Goal: Use online tool/utility: Utilize a website feature to perform a specific function

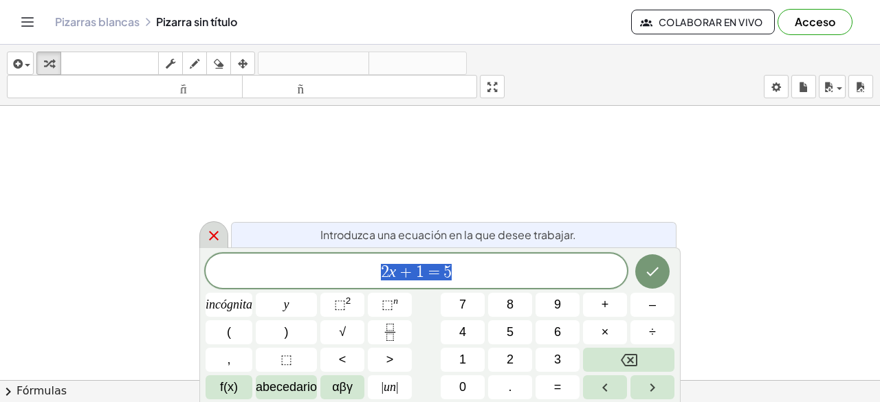
click at [215, 237] on icon at bounding box center [214, 236] width 10 height 10
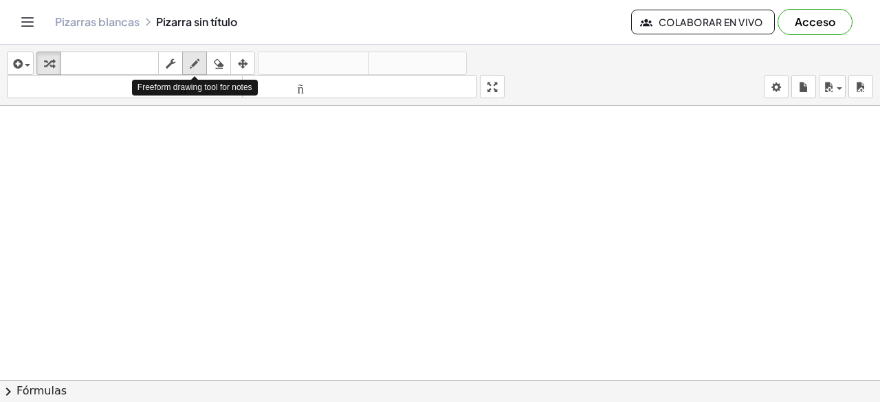
click at [195, 62] on icon "button" at bounding box center [195, 64] width 10 height 16
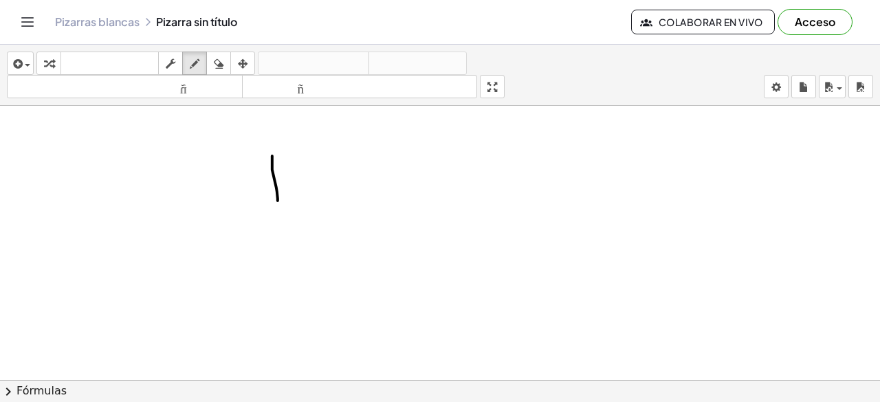
drag, startPoint x: 272, startPoint y: 155, endPoint x: 277, endPoint y: 184, distance: 29.9
drag, startPoint x: 257, startPoint y: 159, endPoint x: 274, endPoint y: 204, distance: 48.3
click at [219, 63] on icon "button" at bounding box center [219, 64] width 10 height 16
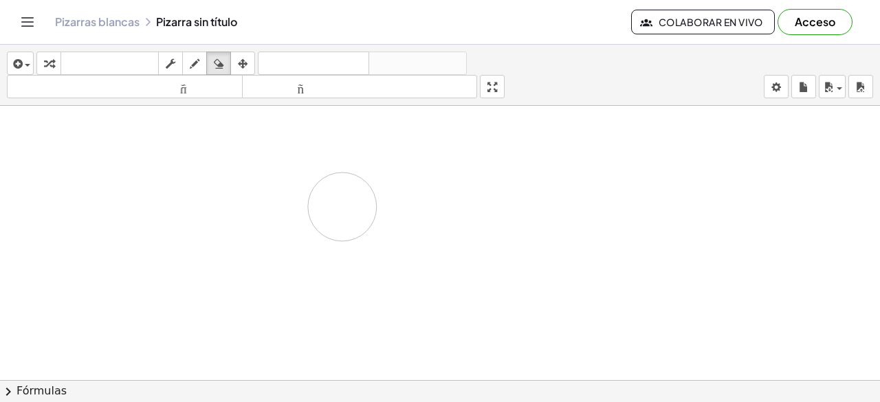
drag, startPoint x: 278, startPoint y: 144, endPoint x: 342, endPoint y: 206, distance: 88.5
drag, startPoint x: 193, startPoint y: 63, endPoint x: 287, endPoint y: 175, distance: 146.9
click at [194, 63] on icon "button" at bounding box center [195, 64] width 10 height 16
drag, startPoint x: 351, startPoint y: 140, endPoint x: 351, endPoint y: 169, distance: 28.9
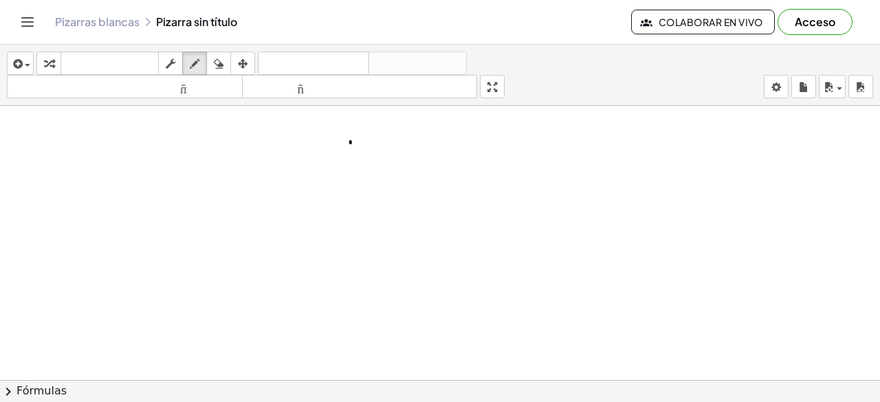
drag, startPoint x: 353, startPoint y: 141, endPoint x: 351, endPoint y: 169, distance: 28.3
drag, startPoint x: 390, startPoint y: 173, endPoint x: 390, endPoint y: 199, distance: 25.4
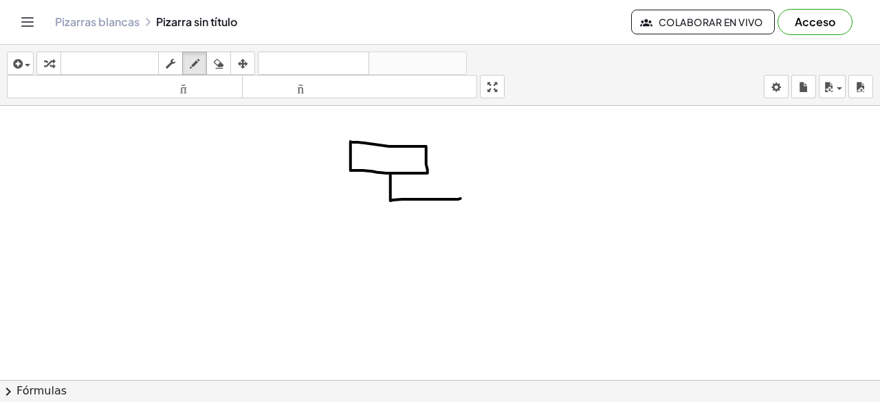
drag, startPoint x: 390, startPoint y: 199, endPoint x: 461, endPoint y: 197, distance: 70.1
drag, startPoint x: 461, startPoint y: 197, endPoint x: 461, endPoint y: 223, distance: 26.1
drag, startPoint x: 427, startPoint y: 225, endPoint x: 425, endPoint y: 254, distance: 28.9
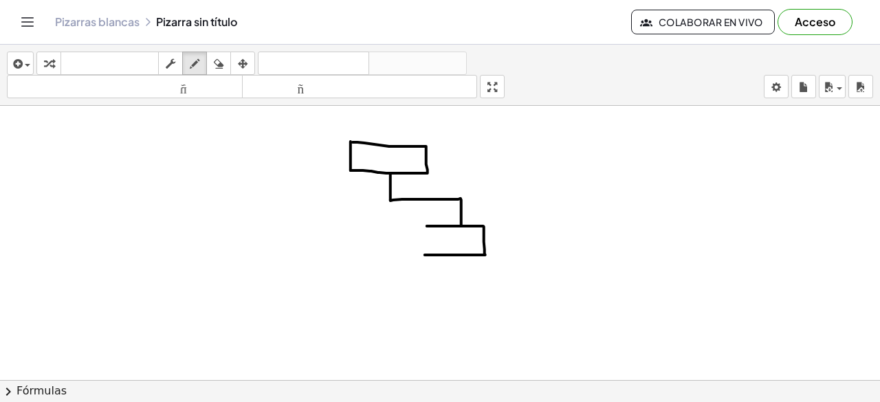
drag, startPoint x: 425, startPoint y: 224, endPoint x: 425, endPoint y: 253, distance: 28.9
drag, startPoint x: 388, startPoint y: 199, endPoint x: 322, endPoint y: 196, distance: 65.4
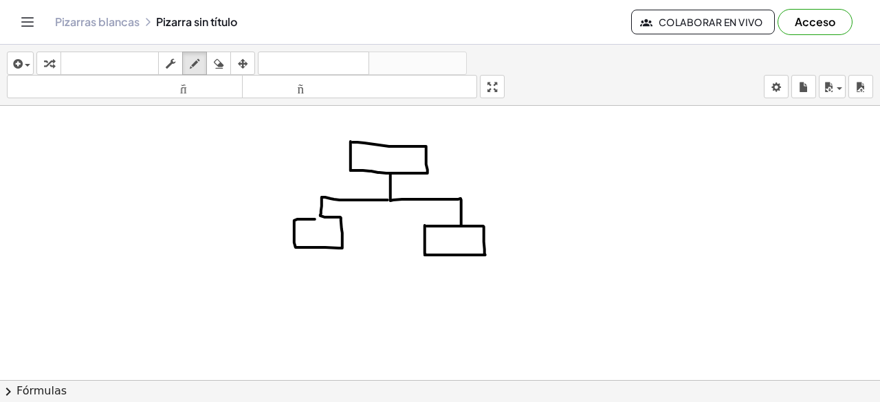
drag, startPoint x: 322, startPoint y: 196, endPoint x: 335, endPoint y: 218, distance: 25.9
drag, startPoint x: 390, startPoint y: 203, endPoint x: 466, endPoint y: 285, distance: 111.4
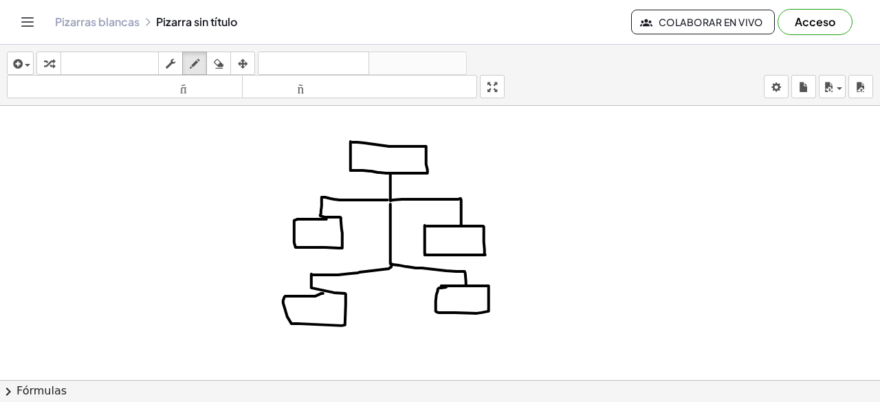
drag, startPoint x: 392, startPoint y: 263, endPoint x: 324, endPoint y: 291, distance: 73.4
drag, startPoint x: 525, startPoint y: 140, endPoint x: 539, endPoint y: 313, distance: 173.8
drag, startPoint x: 542, startPoint y: 160, endPoint x: 577, endPoint y: 159, distance: 35.8
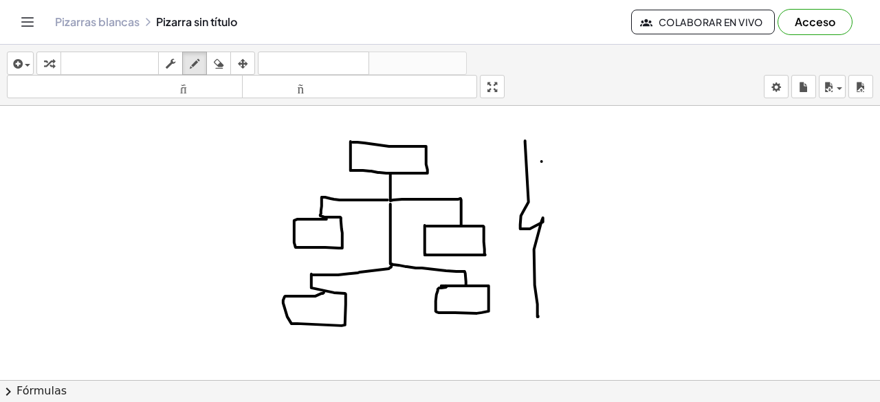
drag, startPoint x: 573, startPoint y: 149, endPoint x: 595, endPoint y: 159, distance: 23.7
drag, startPoint x: 602, startPoint y: 144, endPoint x: 635, endPoint y: 148, distance: 33.3
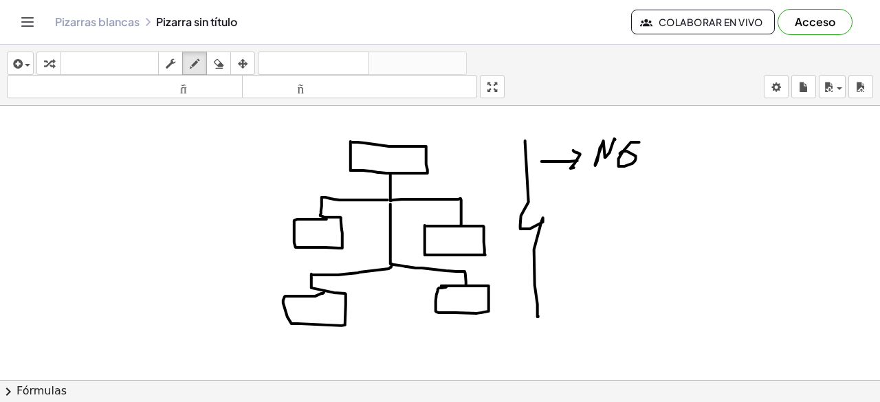
drag, startPoint x: 639, startPoint y: 141, endPoint x: 657, endPoint y: 151, distance: 20.3
drag, startPoint x: 665, startPoint y: 139, endPoint x: 636, endPoint y: 221, distance: 87.6
drag, startPoint x: 551, startPoint y: 234, endPoint x: 578, endPoint y: 233, distance: 26.8
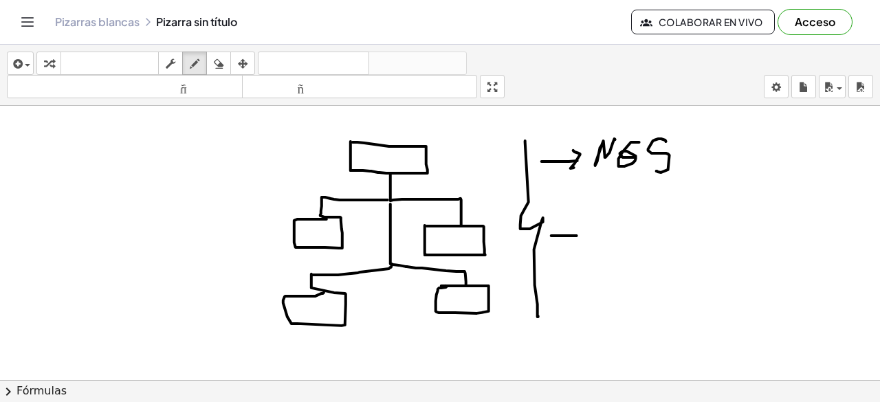
drag, startPoint x: 568, startPoint y: 226, endPoint x: 616, endPoint y: 239, distance: 49.2
drag, startPoint x: 622, startPoint y: 221, endPoint x: 651, endPoint y: 219, distance: 28.9
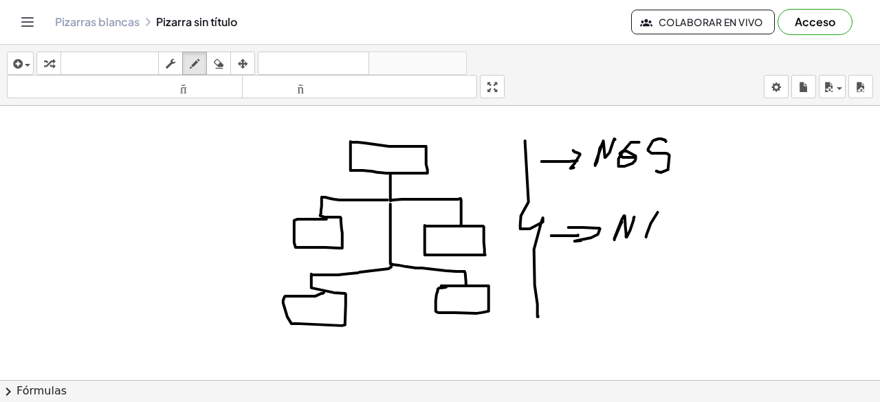
drag, startPoint x: 658, startPoint y: 211, endPoint x: 665, endPoint y: 207, distance: 8.6
drag, startPoint x: 654, startPoint y: 225, endPoint x: 674, endPoint y: 223, distance: 20.0
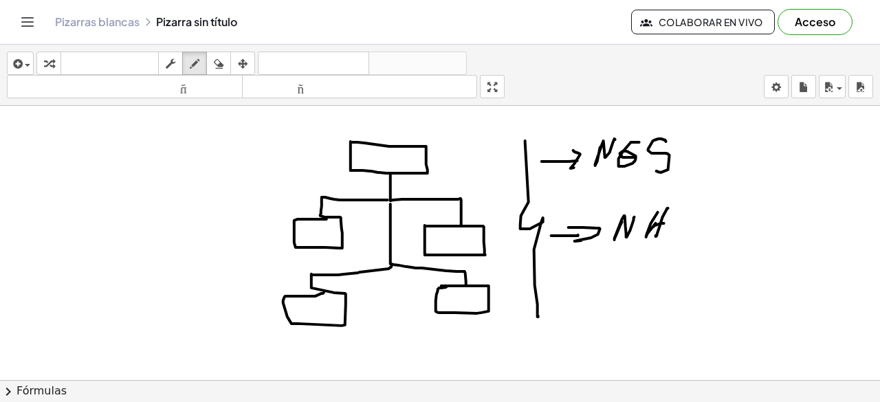
drag, startPoint x: 665, startPoint y: 234, endPoint x: 670, endPoint y: 228, distance: 8.4
drag, startPoint x: 680, startPoint y: 209, endPoint x: 684, endPoint y: 232, distance: 23.1
drag, startPoint x: 672, startPoint y: 228, endPoint x: 688, endPoint y: 226, distance: 16.6
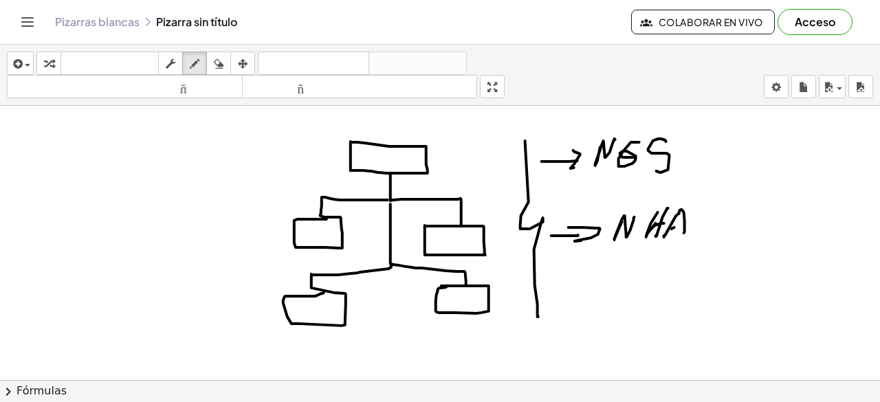
drag, startPoint x: 748, startPoint y: 212, endPoint x: 769, endPoint y: 214, distance: 20.7
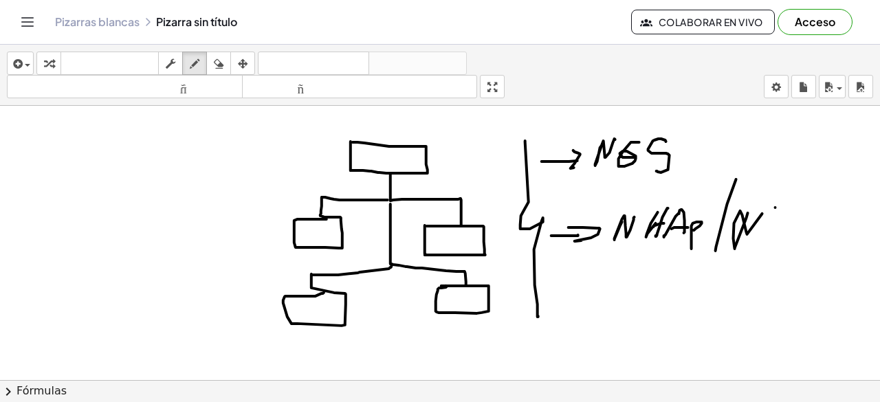
drag, startPoint x: 775, startPoint y: 206, endPoint x: 762, endPoint y: 229, distance: 26.5
drag, startPoint x: 783, startPoint y: 203, endPoint x: 774, endPoint y: 232, distance: 29.6
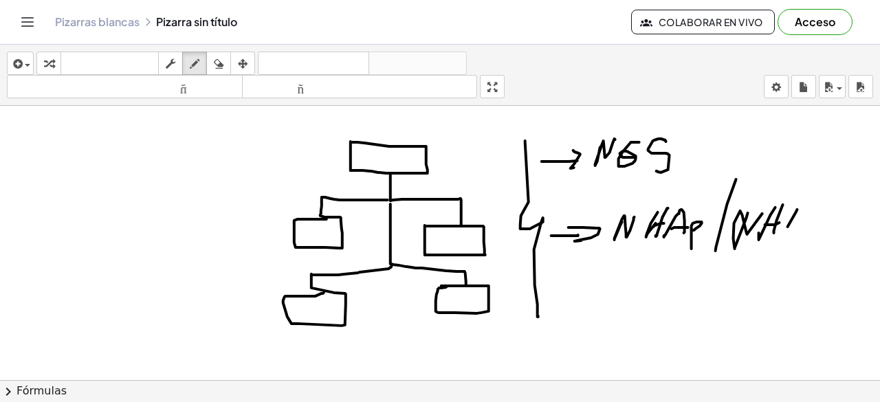
drag, startPoint x: 797, startPoint y: 208, endPoint x: 785, endPoint y: 232, distance: 26.4
drag, startPoint x: 798, startPoint y: 208, endPoint x: 803, endPoint y: 228, distance: 19.8
drag
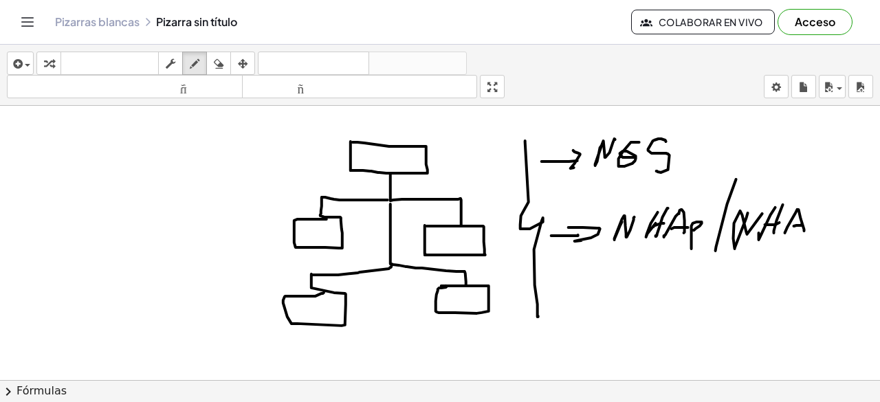
drag, startPoint x: 599, startPoint y: 278, endPoint x: 599, endPoint y: 291, distance: 12.4
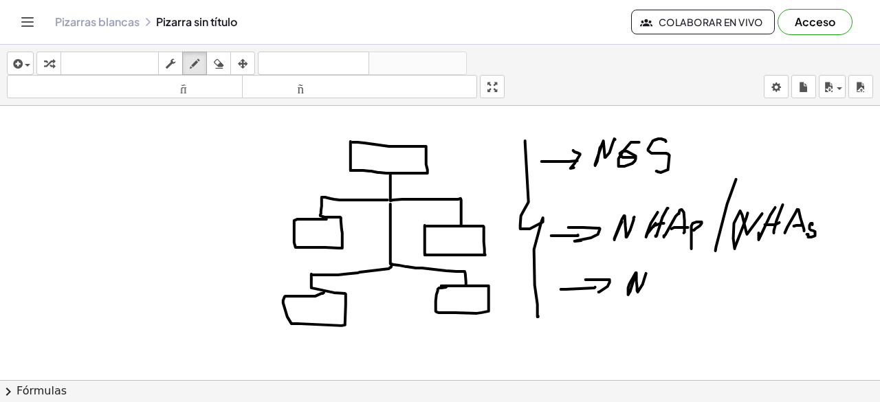
drag, startPoint x: 636, startPoint y: 275, endPoint x: 654, endPoint y: 271, distance: 19.0
drag, startPoint x: 656, startPoint y: 295, endPoint x: 669, endPoint y: 287, distance: 15.4
drag, startPoint x: 659, startPoint y: 280, endPoint x: 674, endPoint y: 278, distance: 15.3
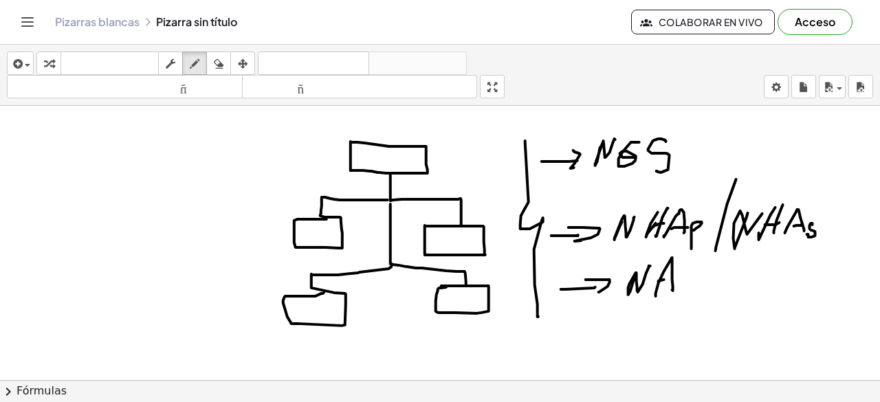
drag, startPoint x: 690, startPoint y: 285, endPoint x: 701, endPoint y: 263, distance: 25.2
click at [214, 61] on icon "button" at bounding box center [219, 64] width 10 height 16
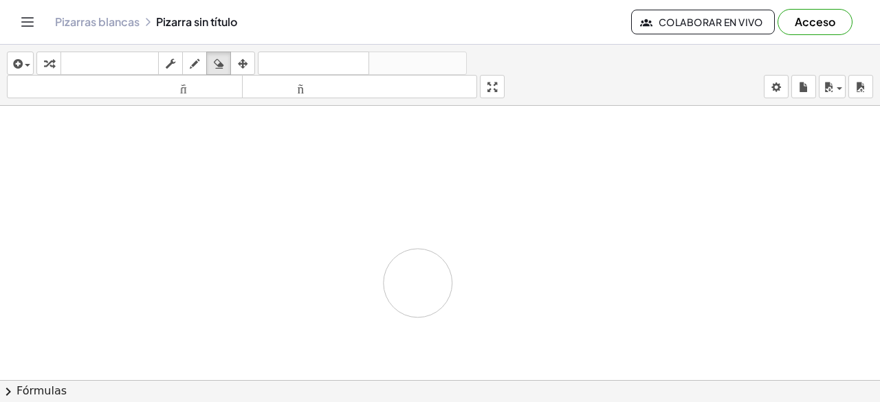
drag, startPoint x: 274, startPoint y: 155, endPoint x: 418, endPoint y: 282, distance: 191.9
